Goal: Task Accomplishment & Management: Manage account settings

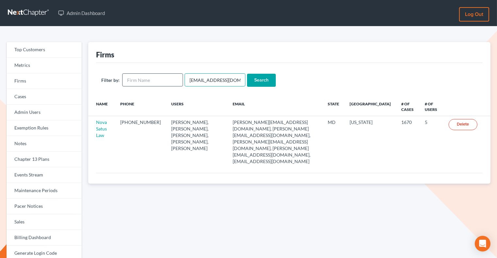
drag, startPoint x: 235, startPoint y: 79, endPoint x: 178, endPoint y: 76, distance: 56.9
click at [178, 78] on form "Filter by: emabuena@gmail.com Search" at bounding box center [289, 79] width 376 height 13
paste input "j.r.gray@outlook"
type input "j.r.gray@outlook.com"
click at [249, 80] on input "Search" at bounding box center [261, 80] width 29 height 13
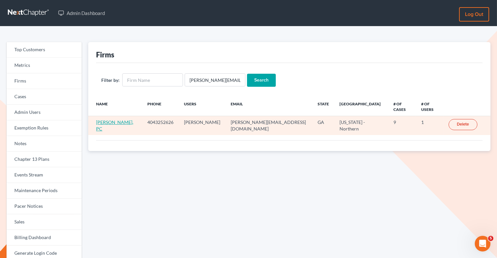
click at [111, 119] on link "J. R. Gray, PC" at bounding box center [114, 125] width 37 height 12
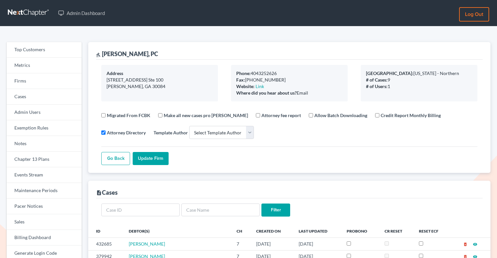
select select
click at [57, 80] on link "Firms" at bounding box center [44, 81] width 75 height 16
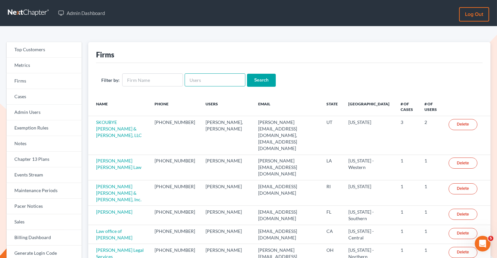
click at [202, 78] on input "text" at bounding box center [214, 79] width 61 height 13
paste input "[PERSON_NAME][EMAIL_ADDRESS][DOMAIN_NAME]"
type input "[PERSON_NAME][EMAIL_ADDRESS][DOMAIN_NAME]"
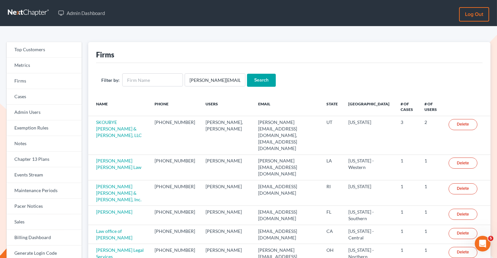
click at [255, 84] on input "Search" at bounding box center [261, 80] width 29 height 13
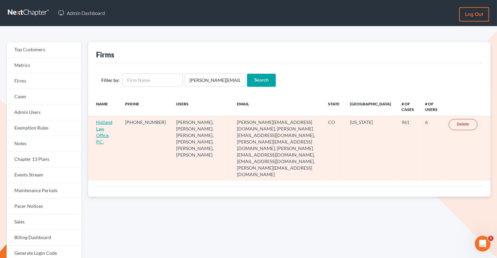
click at [104, 127] on link "Holland Law Office, P.C." at bounding box center [104, 131] width 16 height 25
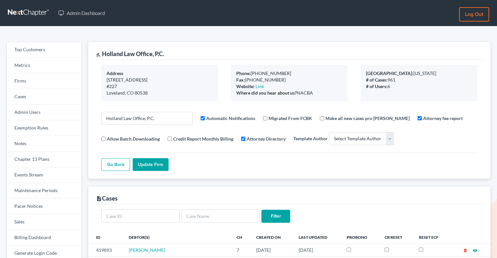
select select
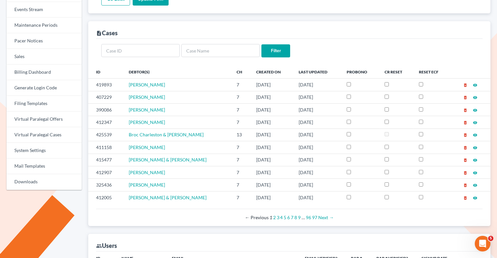
scroll to position [166, 0]
click at [194, 52] on input "text" at bounding box center [220, 50] width 78 height 13
type input "delete"
click at [268, 47] on input "Filter" at bounding box center [275, 50] width 29 height 13
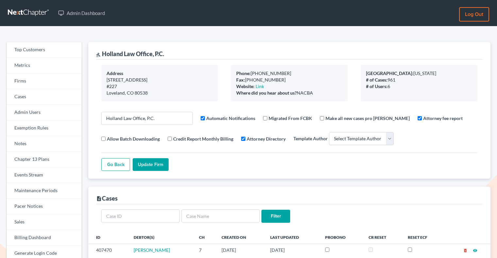
select select
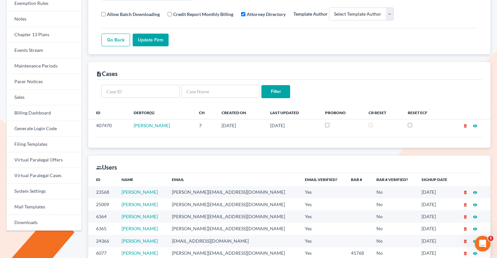
scroll to position [204, 0]
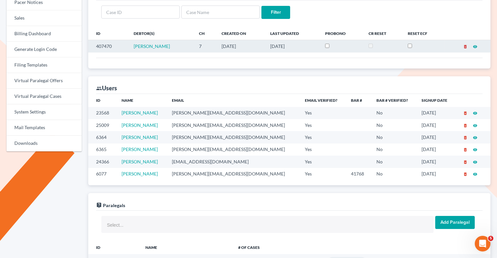
click at [465, 46] on icon "delete_forever" at bounding box center [465, 46] width 5 height 5
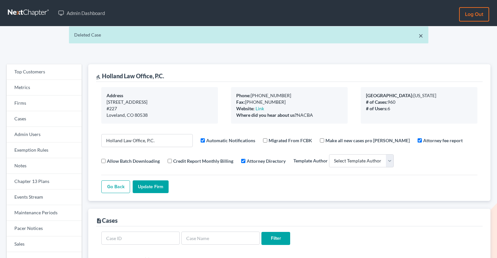
select select
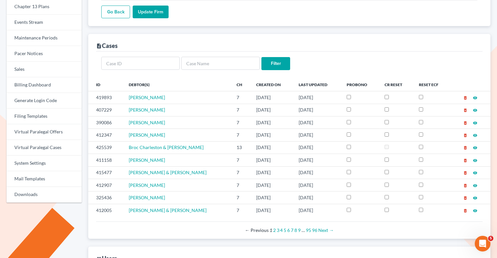
scroll to position [149, 0]
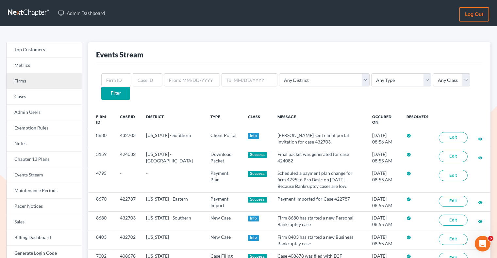
click at [59, 81] on link "Firms" at bounding box center [44, 81] width 75 height 16
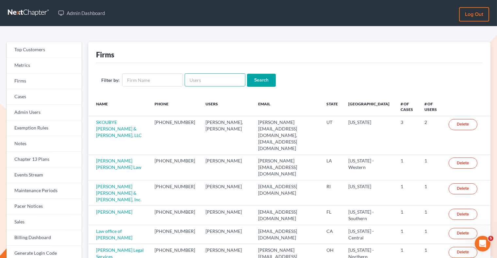
click at [208, 83] on input "text" at bounding box center [214, 79] width 61 height 13
paste input "[PERSON_NAME][EMAIL_ADDRESS][DOMAIN_NAME]"
type input "[PERSON_NAME][EMAIL_ADDRESS][DOMAIN_NAME]"
click at [253, 80] on input "Search" at bounding box center [261, 80] width 29 height 13
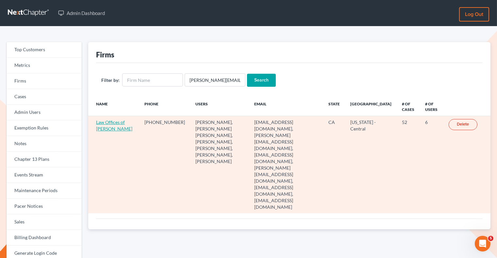
click at [105, 130] on link "Law Offices of Terrence Fantauzzi" at bounding box center [114, 125] width 36 height 12
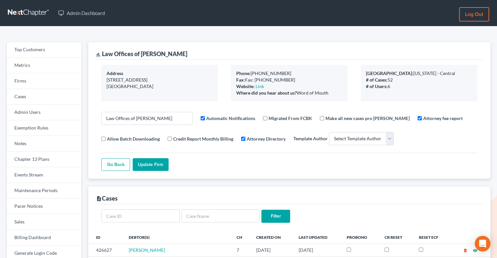
select select
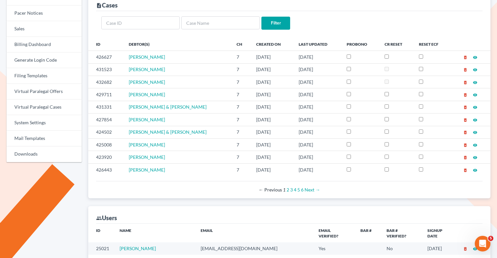
scroll to position [195, 0]
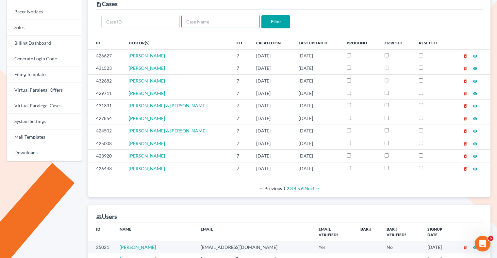
click at [206, 19] on input "text" at bounding box center [220, 21] width 78 height 13
paste input "Magana"
type input "Magana"
click at [286, 20] on input "Filter" at bounding box center [275, 21] width 29 height 13
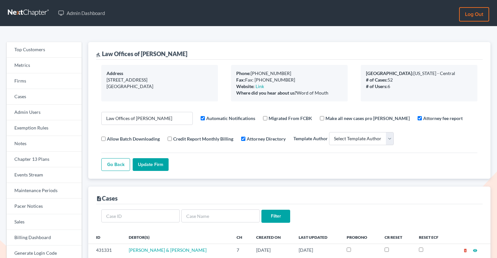
select select
click at [45, 81] on link "Firms" at bounding box center [44, 81] width 75 height 16
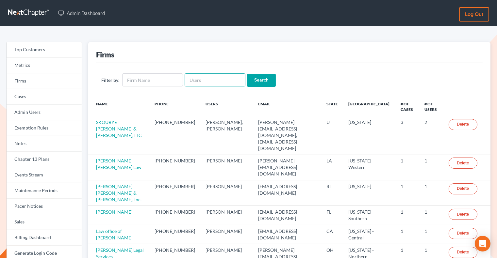
click at [214, 80] on input "text" at bounding box center [214, 79] width 61 height 13
paste input "[PERSON_NAME][EMAIL_ADDRESS][DOMAIN_NAME]"
type input "derick@mccownfisher.com"
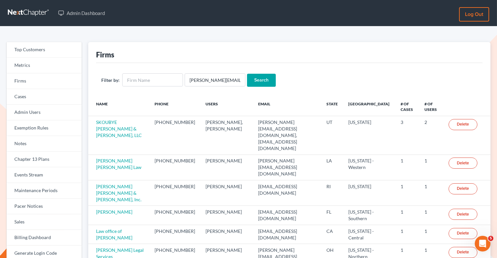
click at [252, 81] on input "Search" at bounding box center [261, 80] width 29 height 13
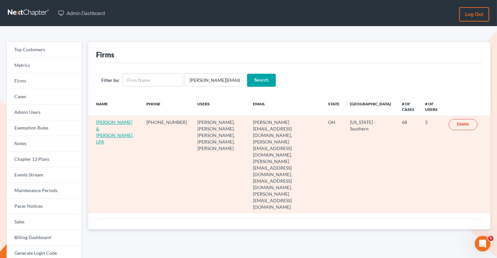
click at [112, 122] on link "McCown & Fisher, LPA" at bounding box center [114, 131] width 37 height 25
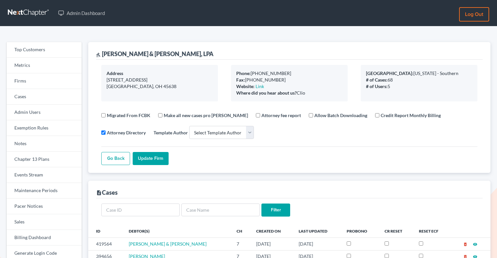
select select
drag, startPoint x: 164, startPoint y: 56, endPoint x: 102, endPoint y: 51, distance: 62.2
click at [102, 51] on div "gavel McCown & Fisher, LPA" at bounding box center [289, 51] width 386 height 18
copy div "McCown & Fisher, LPA"
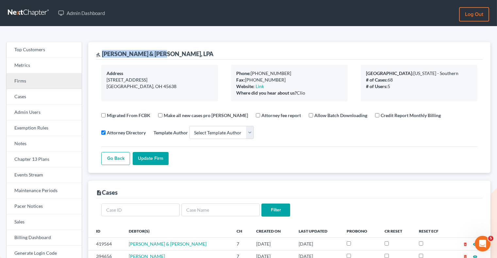
click at [47, 84] on link "Firms" at bounding box center [44, 81] width 75 height 16
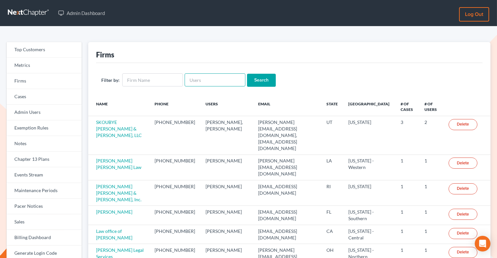
click at [221, 84] on input "text" at bounding box center [214, 79] width 61 height 13
paste input "[PERSON_NAME]"
click at [208, 80] on input "[PERSON_NAME]" at bounding box center [214, 79] width 61 height 13
type input "MargaretFugate"
click at [258, 79] on input "Search" at bounding box center [261, 80] width 29 height 13
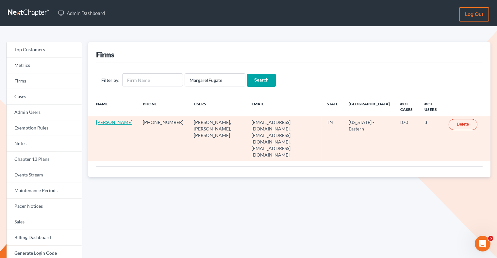
click at [105, 122] on link "Margaret B. Fugate" at bounding box center [114, 122] width 36 height 6
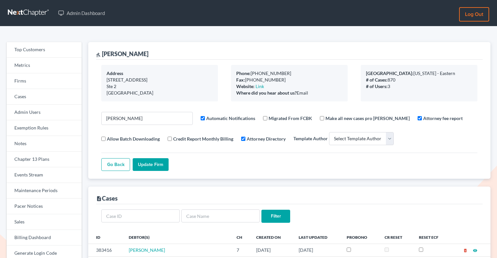
select select
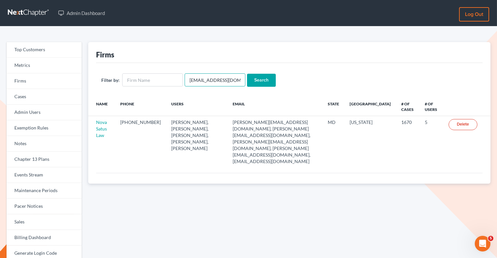
drag, startPoint x: 233, startPoint y: 78, endPoint x: 186, endPoint y: 78, distance: 47.0
click at [186, 78] on input "emabuena@gmail.com" at bounding box center [214, 79] width 61 height 13
paste input "barnold@arnoldlawoffices"
type input "barnold@arnoldlawoffices.com"
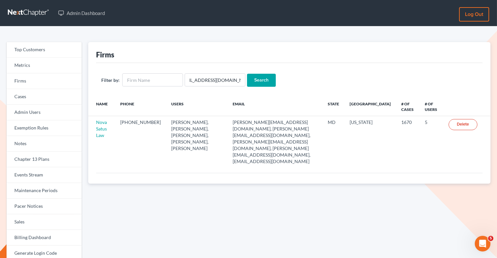
click at [254, 82] on input "Search" at bounding box center [261, 80] width 29 height 13
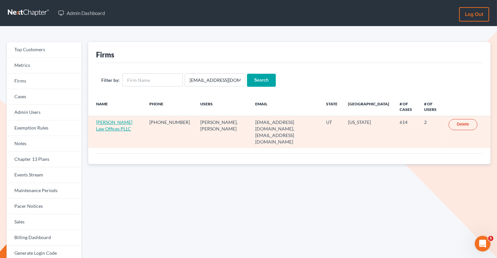
click at [107, 123] on link "[PERSON_NAME] Law Offices PLLC" at bounding box center [114, 125] width 36 height 12
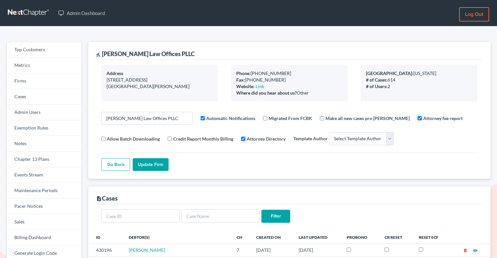
select select
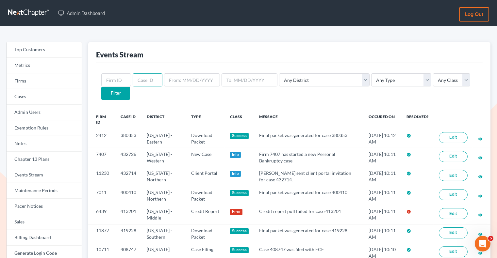
click at [143, 79] on input "text" at bounding box center [148, 79] width 30 height 13
paste input "430196"
type input "430196"
click at [130, 87] on input "Filter" at bounding box center [115, 93] width 29 height 13
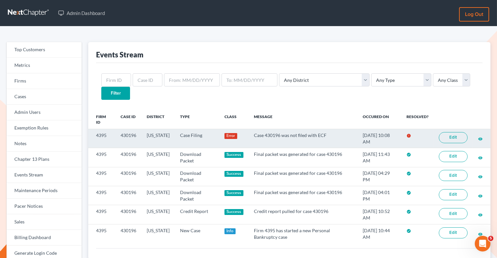
click at [449, 132] on link "Edit" at bounding box center [452, 137] width 29 height 11
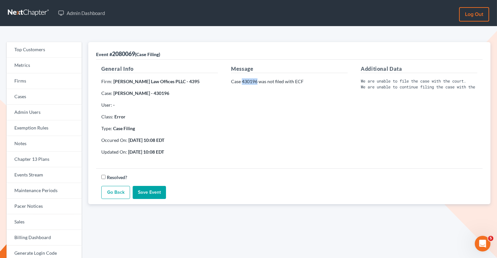
drag, startPoint x: 257, startPoint y: 82, endPoint x: 243, endPoint y: 82, distance: 14.4
click at [243, 82] on p "Case 430196 was not filed with ECF" at bounding box center [289, 81] width 117 height 7
copy p "430196"
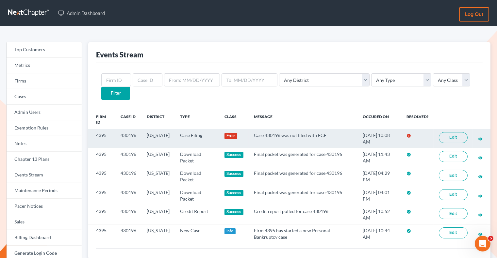
click at [139, 129] on td "430196" at bounding box center [128, 138] width 26 height 19
drag, startPoint x: 136, startPoint y: 122, endPoint x: 116, endPoint y: 122, distance: 19.9
click at [116, 129] on td "430196" at bounding box center [128, 138] width 26 height 19
copy td "430196"
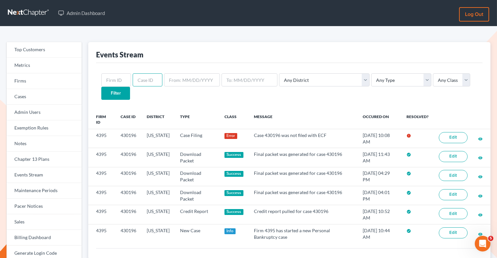
click at [146, 81] on input "text" at bounding box center [148, 79] width 30 height 13
paste input "430196"
type input "430196"
click at [130, 87] on input "Filter" at bounding box center [115, 93] width 29 height 13
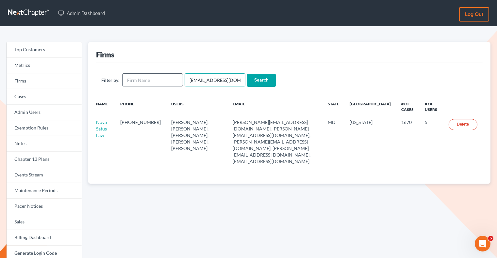
drag, startPoint x: 234, startPoint y: 80, endPoint x: 177, endPoint y: 80, distance: 57.1
click at [177, 80] on form "Filter by: emabuena@gmail.com Search" at bounding box center [289, 79] width 376 height 13
type input "[PERSON_NAME][EMAIL_ADDRESS][DOMAIN_NAME]"
click at [263, 81] on input "Search" at bounding box center [261, 80] width 29 height 13
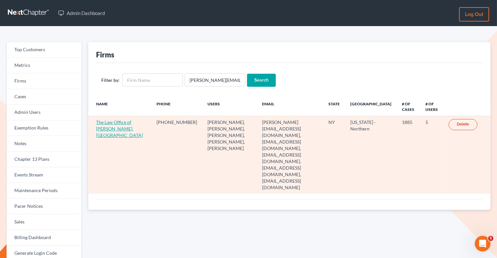
click at [113, 123] on link "The Law Office of [PERSON_NAME], [GEOGRAPHIC_DATA]" at bounding box center [119, 128] width 47 height 19
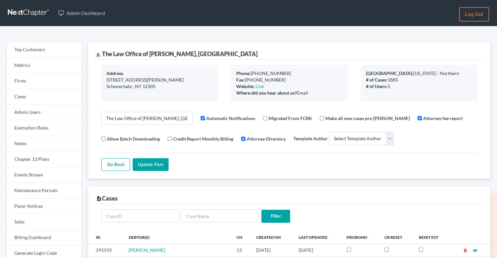
select select
drag, startPoint x: 212, startPoint y: 54, endPoint x: 150, endPoint y: 50, distance: 61.8
click at [150, 50] on div "gavel The Law Office of Christiaan Van Niekerk, PLLC" at bounding box center [176, 54] width 161 height 8
copy div "[PERSON_NAME]"
click at [188, 55] on div "gavel The Law Office of Christiaan Van Niekerk, PLLC" at bounding box center [176, 54] width 161 height 8
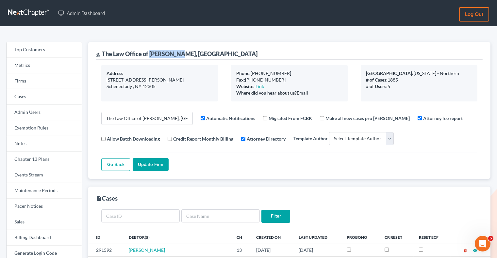
drag, startPoint x: 177, startPoint y: 56, endPoint x: 151, endPoint y: 56, distance: 25.5
click at [151, 56] on div "gavel The Law Office of Christiaan Van Niekerk, PLLC" at bounding box center [176, 54] width 161 height 8
copy div "Christiaan"
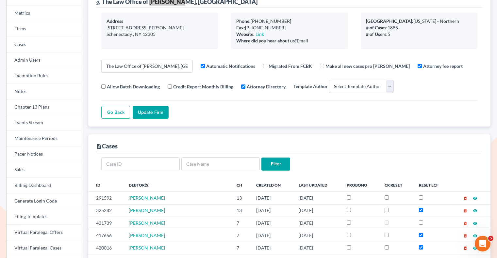
scroll to position [53, 0]
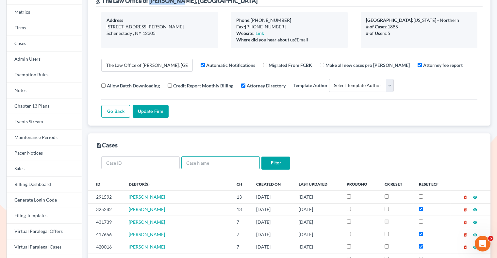
click at [211, 163] on input "text" at bounding box center [220, 162] width 78 height 13
type input "grant"
click at [261, 157] on input "Filter" at bounding box center [275, 163] width 29 height 13
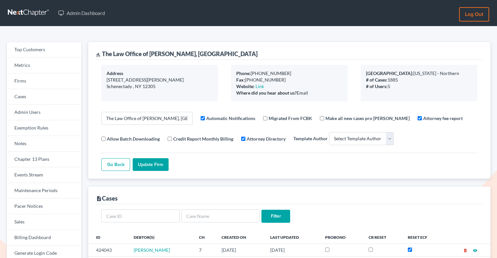
select select
